Goal: Task Accomplishment & Management: Complete application form

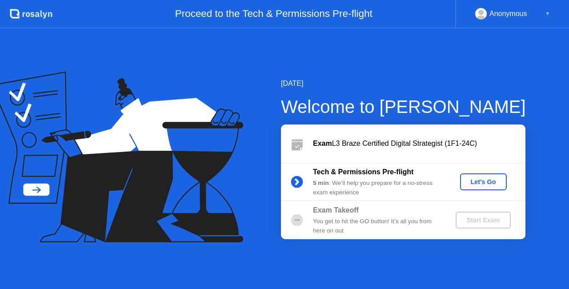
click at [350, 218] on div "You get to hit the GO button! It’s all you from here on out" at bounding box center [377, 226] width 128 height 18
click at [329, 186] on div "5 min : We’ll help you prepare for a no-stress exam experience" at bounding box center [377, 188] width 128 height 18
click at [491, 187] on button "Let's Go" at bounding box center [483, 181] width 47 height 17
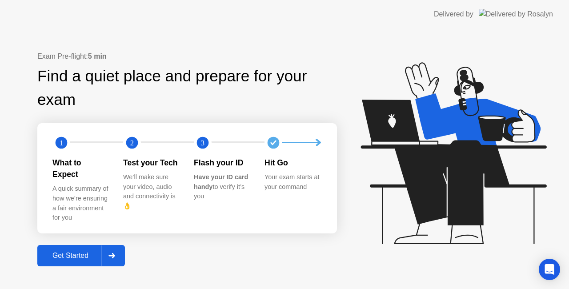
click at [88, 252] on div "Get Started" at bounding box center [70, 256] width 61 height 8
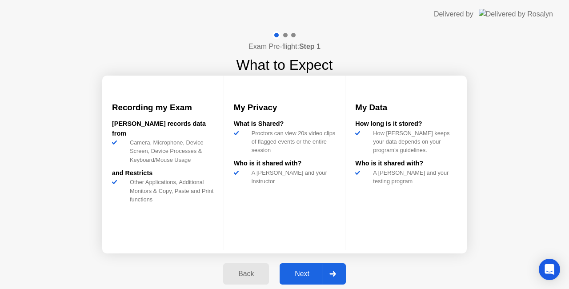
click at [312, 276] on div "Next" at bounding box center [302, 274] width 40 height 8
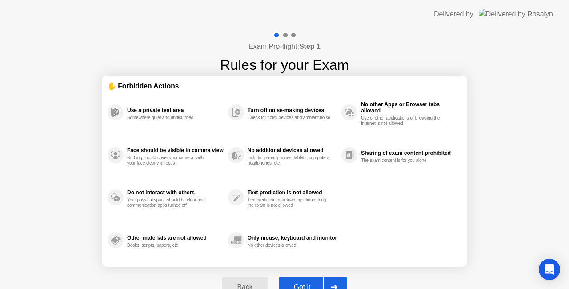
click at [310, 278] on button "Got it" at bounding box center [313, 286] width 68 height 21
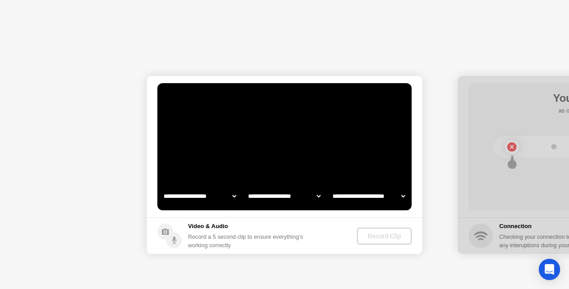
select select "**********"
select select "*******"
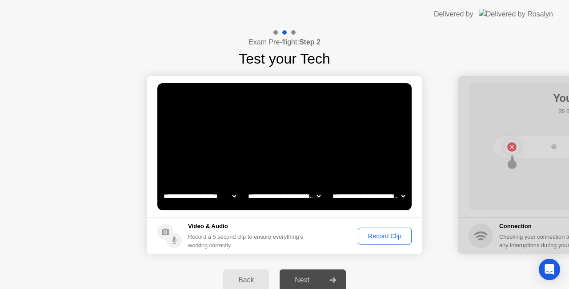
click at [387, 232] on div "Record Clip" at bounding box center [385, 235] width 48 height 7
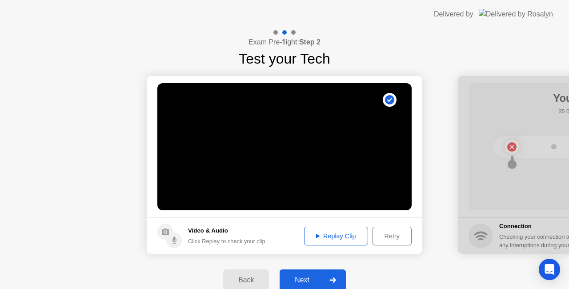
click at [305, 281] on div "Next" at bounding box center [302, 280] width 40 height 8
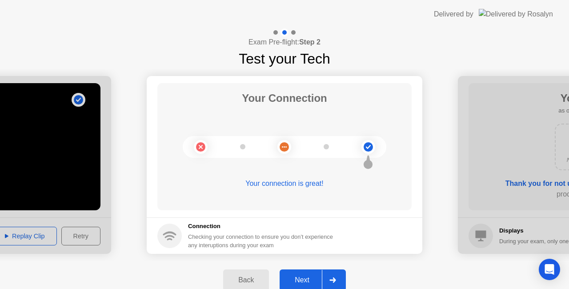
click at [305, 281] on div "Next" at bounding box center [302, 280] width 40 height 8
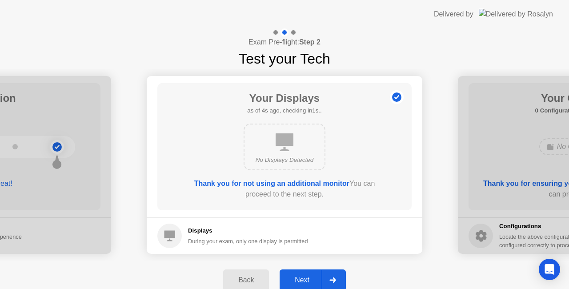
click at [305, 281] on div "Next" at bounding box center [302, 280] width 40 height 8
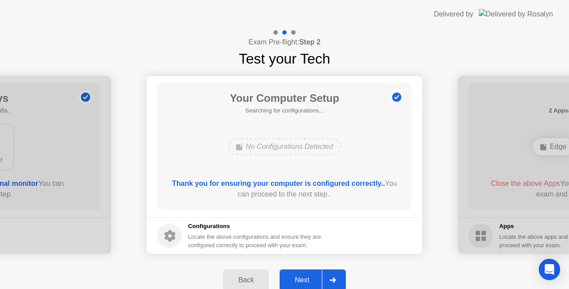
click at [305, 281] on div "Next" at bounding box center [302, 280] width 40 height 8
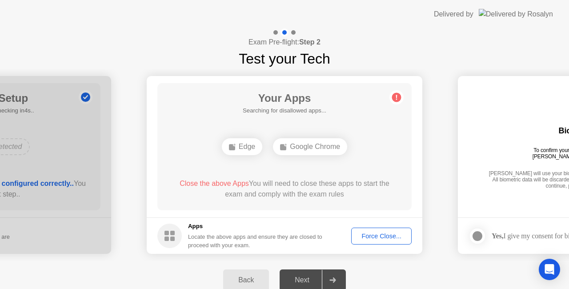
click at [305, 281] on div "Next" at bounding box center [302, 280] width 40 height 8
click at [377, 235] on div "Force Close..." at bounding box center [381, 235] width 54 height 7
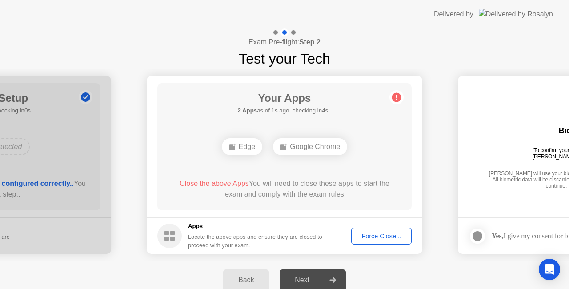
click at [317, 146] on div "Google Chrome" at bounding box center [310, 146] width 74 height 17
click at [243, 150] on div "Edge" at bounding box center [242, 146] width 40 height 17
click at [311, 146] on div "Google Chrome" at bounding box center [310, 146] width 74 height 17
click at [373, 240] on div "Force Close..." at bounding box center [381, 235] width 54 height 7
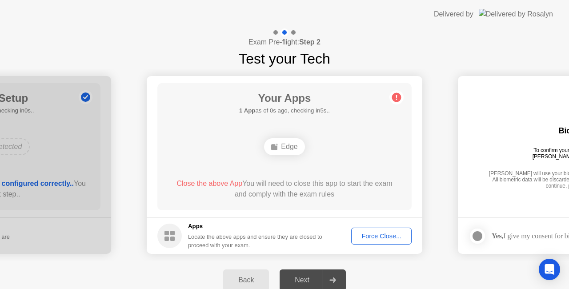
click at [294, 141] on div "Edge" at bounding box center [284, 146] width 40 height 17
click at [308, 280] on div "Next" at bounding box center [302, 280] width 40 height 8
click at [394, 98] on circle at bounding box center [396, 97] width 9 height 9
click at [400, 236] on div "Force Close..." at bounding box center [381, 235] width 54 height 7
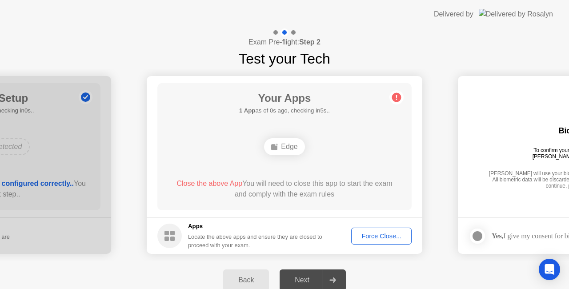
click at [277, 216] on main "Your Apps 1 App as of 0s ago, checking in5s.. Edge Close the above App You will…" at bounding box center [285, 146] width 276 height 141
click at [277, 216] on main "Your Apps 1 App as of 1s ago, checking in4s.. Edge Close the above App You will…" at bounding box center [285, 146] width 276 height 141
click at [272, 244] on div "Locate the above apps and ensure they are closed to proceed with your exam." at bounding box center [255, 240] width 135 height 17
click at [206, 245] on div "Locate the above apps and ensure they are closed to proceed with your exam." at bounding box center [255, 240] width 135 height 17
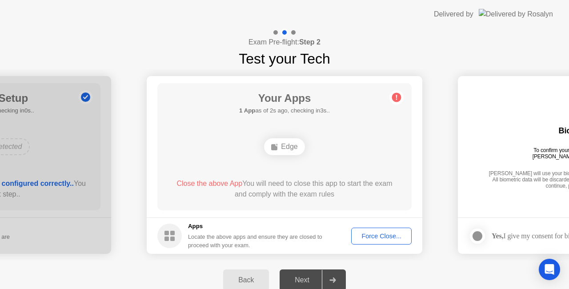
click at [164, 241] on circle at bounding box center [169, 236] width 24 height 24
drag, startPoint x: 173, startPoint y: 237, endPoint x: 184, endPoint y: 236, distance: 10.4
click at [174, 237] on rect at bounding box center [172, 238] width 4 height 4
drag, startPoint x: 232, startPoint y: 227, endPoint x: 257, endPoint y: 228, distance: 24.9
click at [234, 226] on h5 "Apps" at bounding box center [255, 226] width 135 height 9
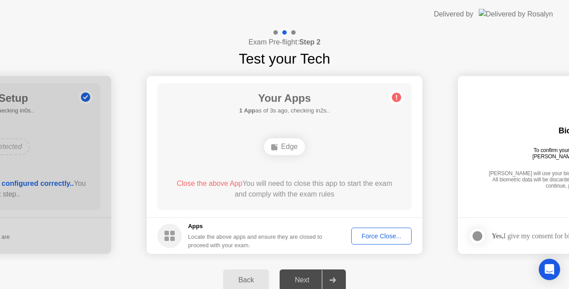
drag, startPoint x: 257, startPoint y: 228, endPoint x: 303, endPoint y: 232, distance: 46.0
click at [259, 228] on h5 "Apps" at bounding box center [255, 226] width 135 height 9
click at [303, 232] on div "Locate the above apps and ensure they are closed to proceed with your exam." at bounding box center [255, 240] width 135 height 17
drag, startPoint x: 304, startPoint y: 234, endPoint x: 361, endPoint y: 235, distance: 57.3
click at [305, 234] on div "Locate the above apps and ensure they are closed to proceed with your exam." at bounding box center [255, 240] width 135 height 17
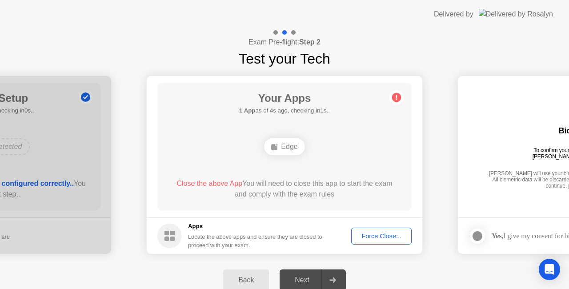
click at [371, 237] on div "Force Close..." at bounding box center [381, 235] width 54 height 7
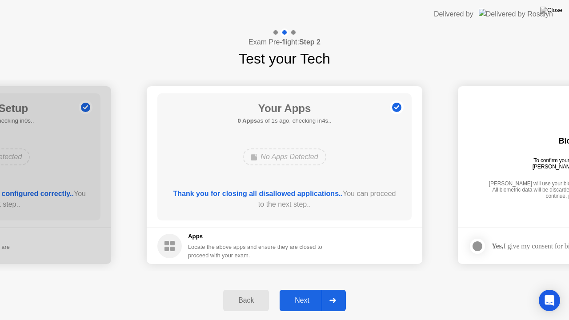
click at [307, 288] on div "Next" at bounding box center [302, 300] width 40 height 8
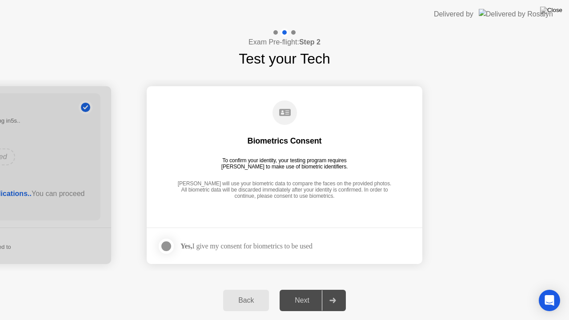
click at [293, 256] on footer "Yes, I give my consent for biometrics to be used" at bounding box center [285, 246] width 276 height 36
click at [292, 261] on footer "Yes, I give my consent for biometrics to be used" at bounding box center [285, 246] width 276 height 36
click at [174, 243] on label at bounding box center [168, 246] width 23 height 18
click at [302, 288] on div "Next" at bounding box center [302, 300] width 40 height 8
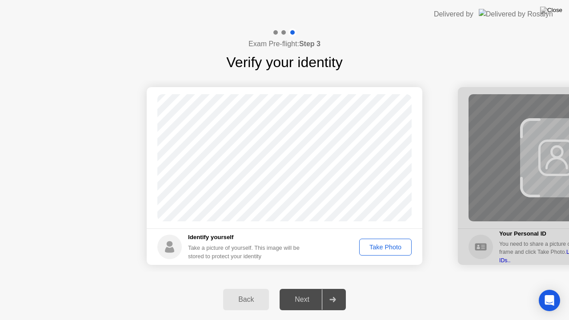
click at [378, 244] on div "Take Photo" at bounding box center [385, 247] width 46 height 7
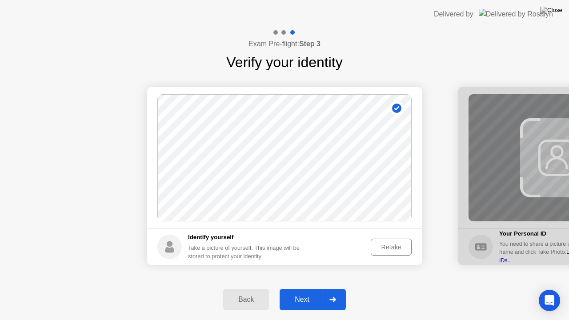
click at [289, 288] on div "Next" at bounding box center [302, 300] width 40 height 8
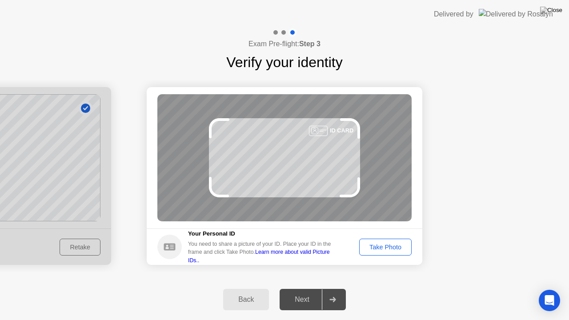
click at [383, 247] on div "Take Photo" at bounding box center [385, 247] width 46 height 7
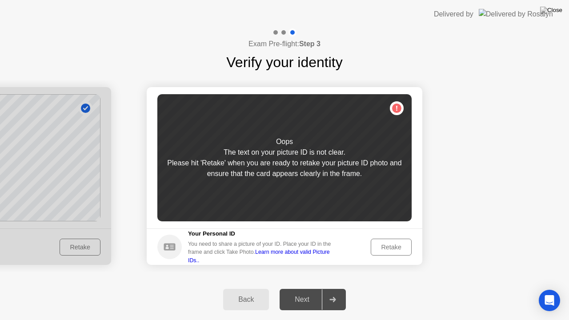
click at [384, 248] on div "Retake" at bounding box center [391, 247] width 35 height 7
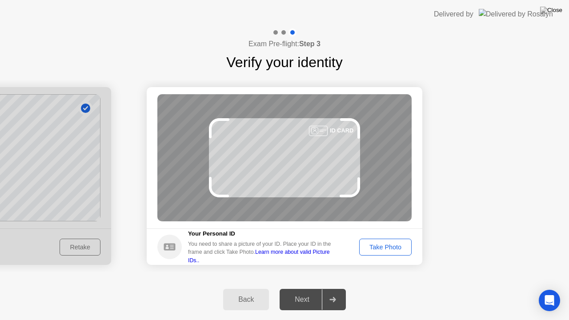
click at [384, 248] on div "Take Photo" at bounding box center [385, 247] width 46 height 7
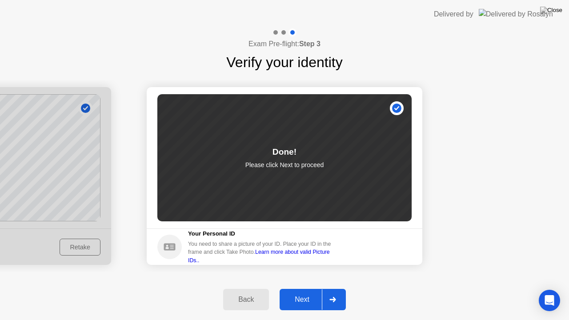
click at [296, 288] on button "Next" at bounding box center [313, 299] width 66 height 21
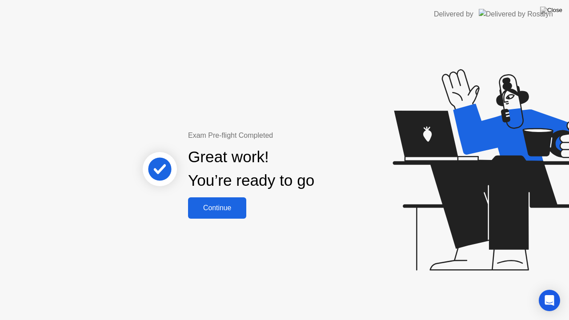
click at [215, 200] on button "Continue" at bounding box center [217, 207] width 58 height 21
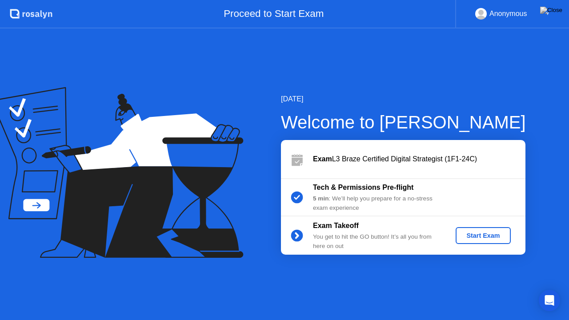
click at [468, 227] on button "Start Exam" at bounding box center [482, 235] width 55 height 17
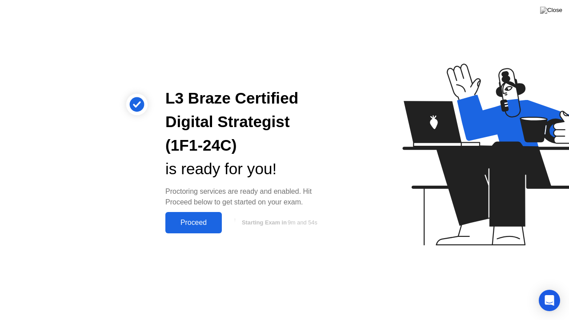
click at [199, 220] on div "Proceed" at bounding box center [193, 223] width 51 height 8
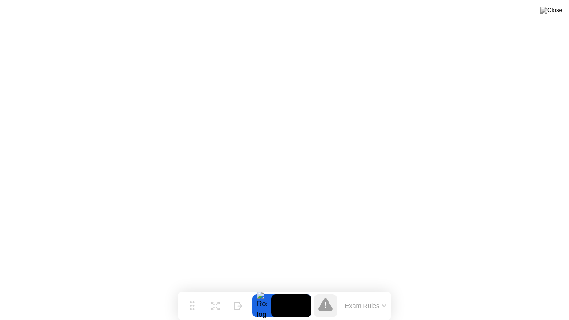
click at [372, 288] on div "Exam Rules" at bounding box center [366, 306] width 52 height 28
click at [376, 288] on button "Exam Rules" at bounding box center [365, 306] width 47 height 8
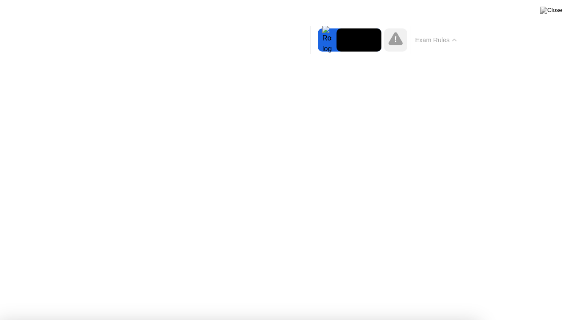
click at [395, 40] on icon at bounding box center [396, 39] width 2 height 6
click at [395, 45] on icon at bounding box center [395, 38] width 14 height 13
click at [324, 41] on div at bounding box center [327, 39] width 19 height 23
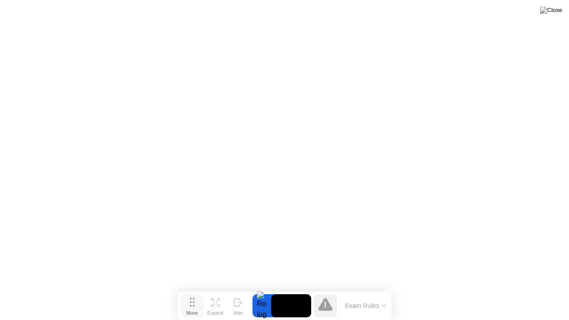
click at [199, 288] on button "Move" at bounding box center [191, 305] width 23 height 23
click at [234, 288] on icon at bounding box center [236, 303] width 5 height 8
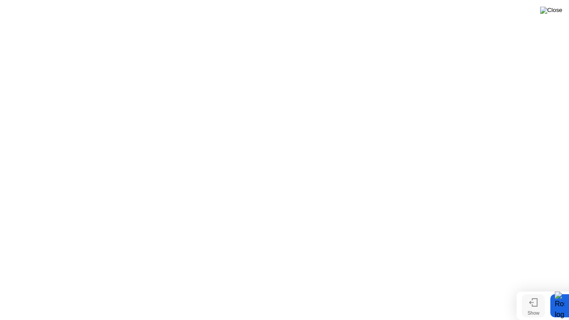
click at [561, 14] on img at bounding box center [551, 10] width 22 height 7
